Goal: Task Accomplishment & Management: Use online tool/utility

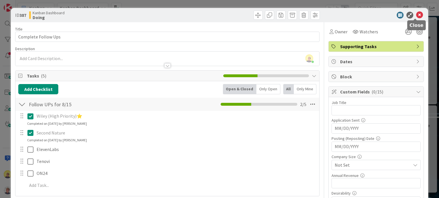
click at [416, 15] on icon at bounding box center [419, 15] width 7 height 7
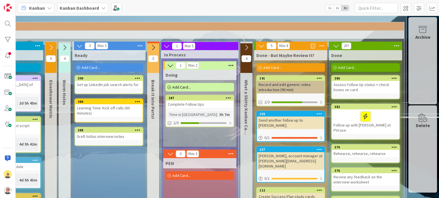
click at [105, 139] on link "388 Draft Voltus interview notes" at bounding box center [109, 136] width 69 height 19
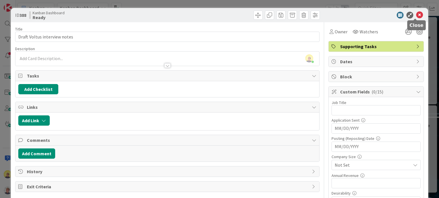
click at [416, 16] on icon at bounding box center [419, 15] width 7 height 7
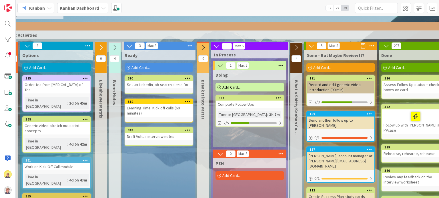
scroll to position [35, 29]
click at [153, 68] on div "Add Card..." at bounding box center [159, 67] width 69 height 9
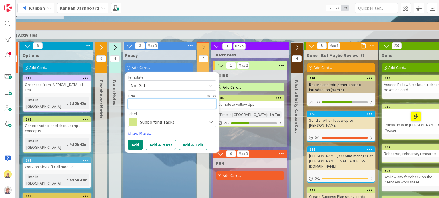
type textarea "A"
type textarea "x"
type textarea "Ap"
type textarea "x"
type textarea "App"
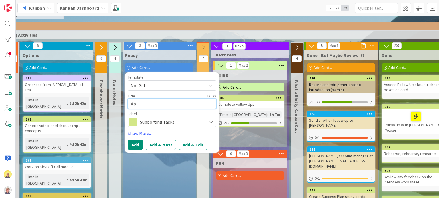
type textarea "x"
type textarea "Appl"
type textarea "x"
type textarea "Apply"
type textarea "x"
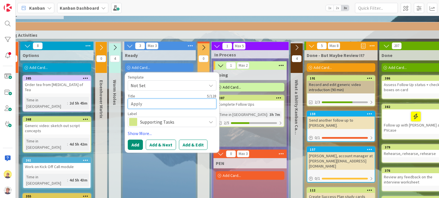
type textarea "Apply"
type textarea "x"
type textarea "Apply t"
type textarea "x"
type textarea "Apply to"
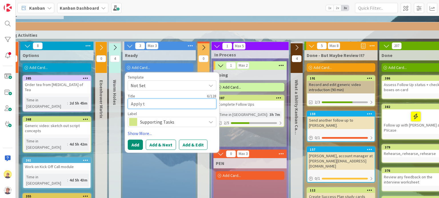
type textarea "x"
type textarea "Apply to"
type textarea "x"
type textarea "Apply to o"
type textarea "x"
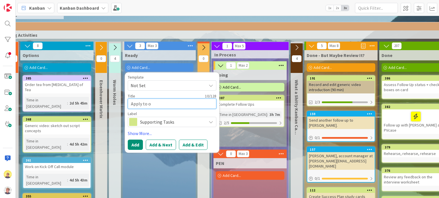
type textarea "Apply to on"
type textarea "x"
type textarea "Apply to one"
type textarea "x"
type textarea "Apply to one"
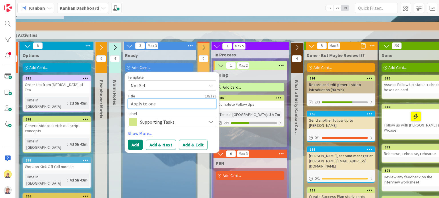
type textarea "x"
type textarea "Apply to one j"
type textarea "x"
type textarea "Apply to one jo"
type textarea "x"
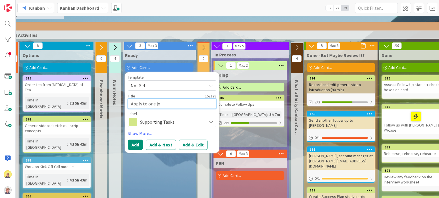
type textarea "Apply to one job"
type textarea "x"
type textarea "Apply to one job:"
type textarea "x"
type textarea "Apply to one job:"
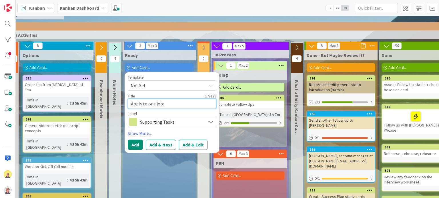
type textarea "x"
type textarea "Apply to one job: A"
type textarea "x"
type textarea "Apply to one job: As"
type textarea "x"
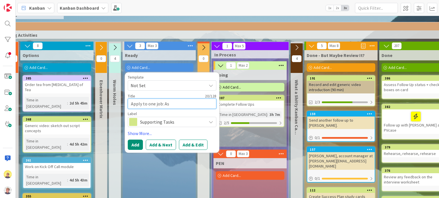
type textarea "Apply to one job: [PERSON_NAME]"
type textarea "x"
type textarea "Apply to one job: [PERSON_NAME]"
type textarea "x"
type textarea "Apply to one job: [PERSON_NAME]"
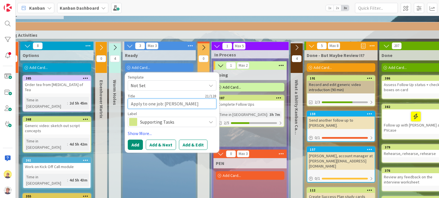
type textarea "x"
type textarea "Apply to one job: [PERSON_NAME]"
click at [134, 143] on button "Add" at bounding box center [135, 145] width 15 height 10
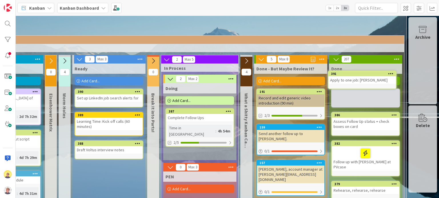
scroll to position [21, 83]
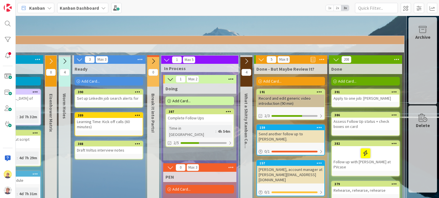
click at [120, 104] on link "390 Set up LinkedIn job search alerts for" at bounding box center [109, 98] width 69 height 19
